Goal: Transaction & Acquisition: Book appointment/travel/reservation

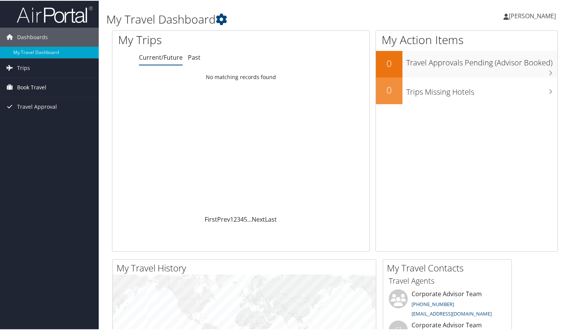
click at [33, 83] on span "Book Travel" at bounding box center [31, 86] width 29 height 19
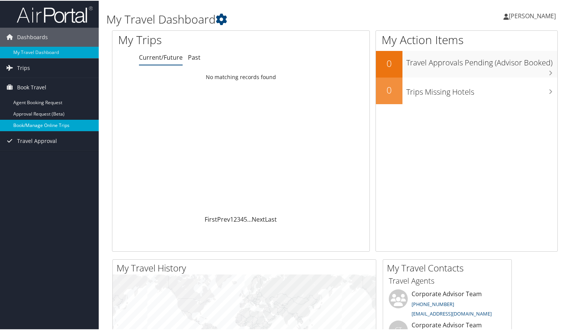
click at [25, 122] on link "Book/Manage Online Trips" at bounding box center [49, 124] width 99 height 11
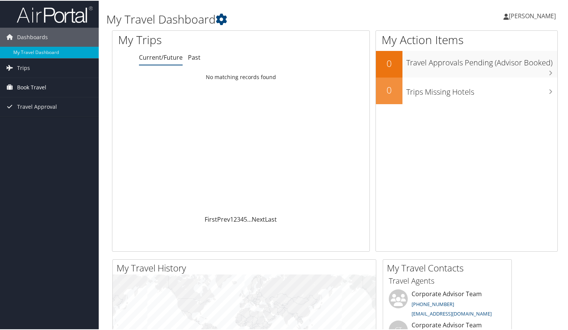
click at [30, 85] on span "Book Travel" at bounding box center [31, 86] width 29 height 19
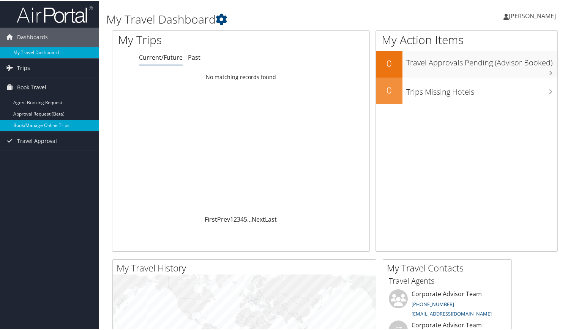
click at [34, 122] on link "Book/Manage Online Trips" at bounding box center [49, 124] width 99 height 11
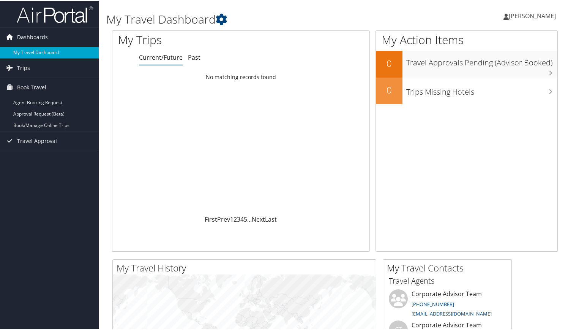
click at [29, 34] on span "Dashboards" at bounding box center [32, 36] width 31 height 19
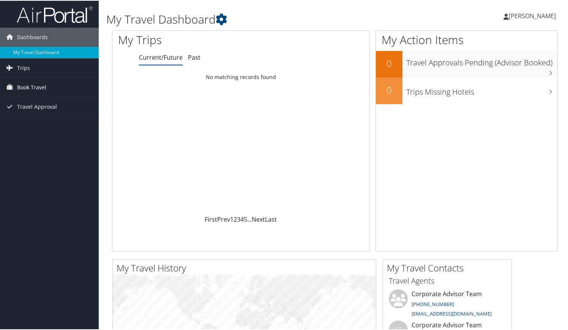
click at [50, 83] on link "Book Travel" at bounding box center [49, 86] width 99 height 19
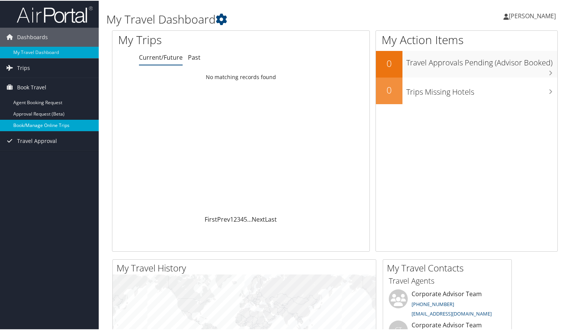
click at [28, 122] on link "Book/Manage Online Trips" at bounding box center [49, 124] width 99 height 11
